Goal: Find specific page/section: Find specific page/section

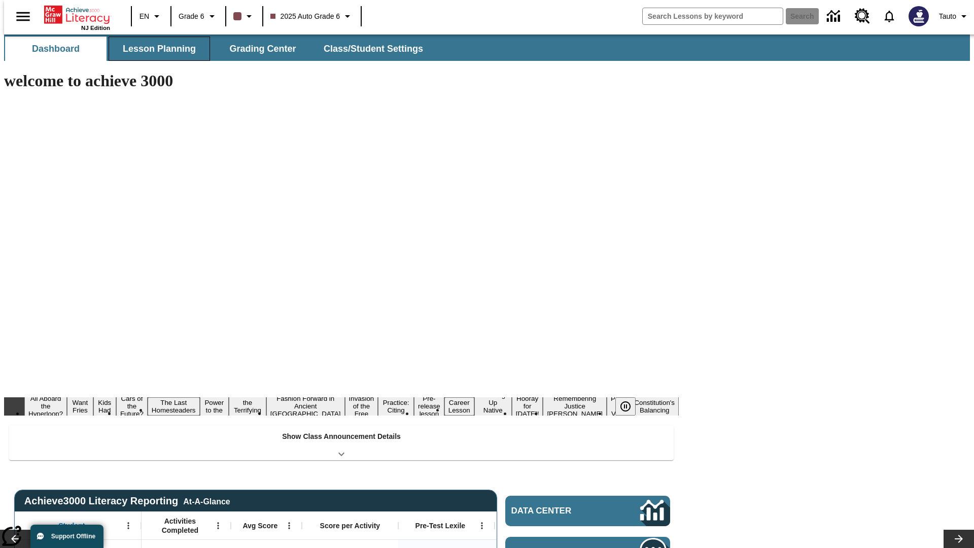
click at [155, 49] on span "Lesson Planning" at bounding box center [159, 49] width 73 height 12
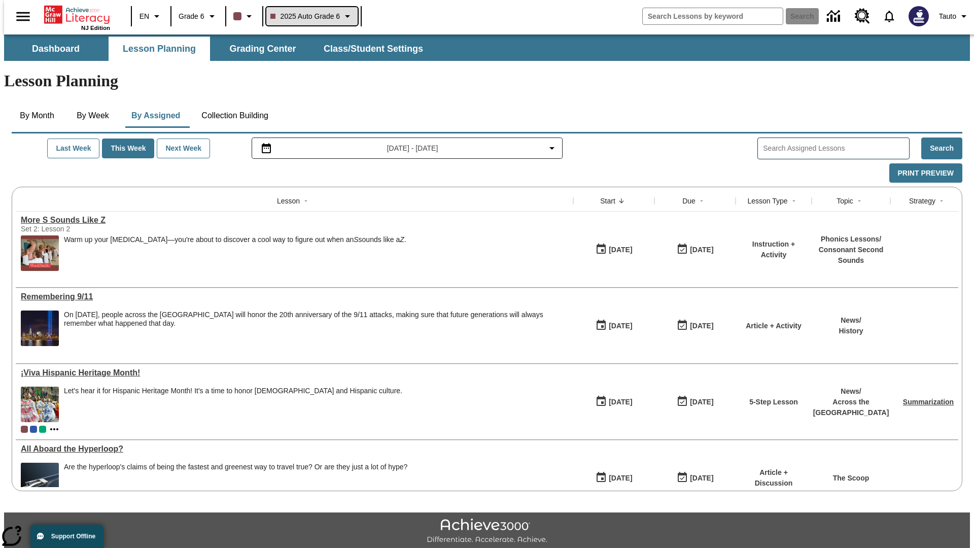
click at [310, 16] on span "2025 Auto Grade 6" at bounding box center [305, 16] width 70 height 11
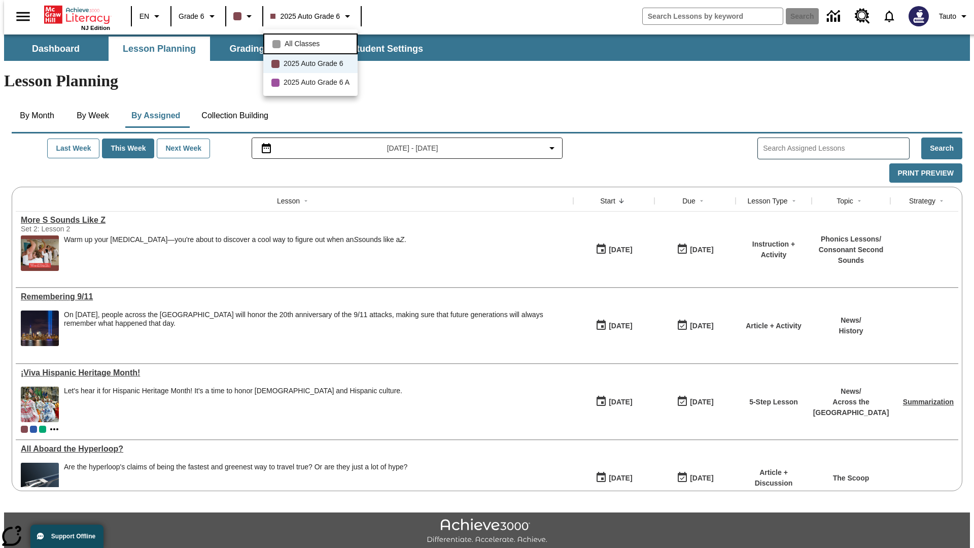
click at [312, 43] on span "All Classes" at bounding box center [302, 44] width 35 height 11
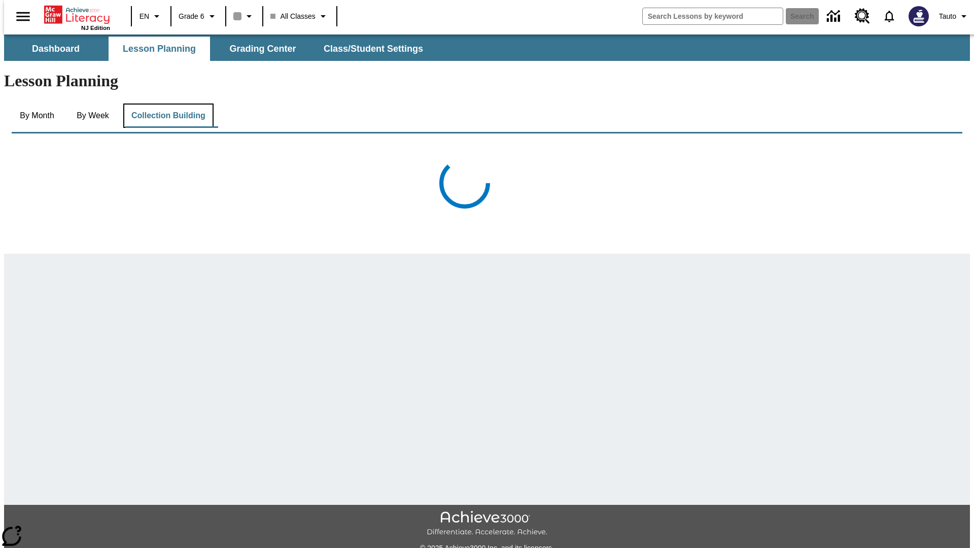
click at [167, 103] on button "Collection Building" at bounding box center [168, 115] width 90 height 24
